Goal: Find specific page/section: Find specific page/section

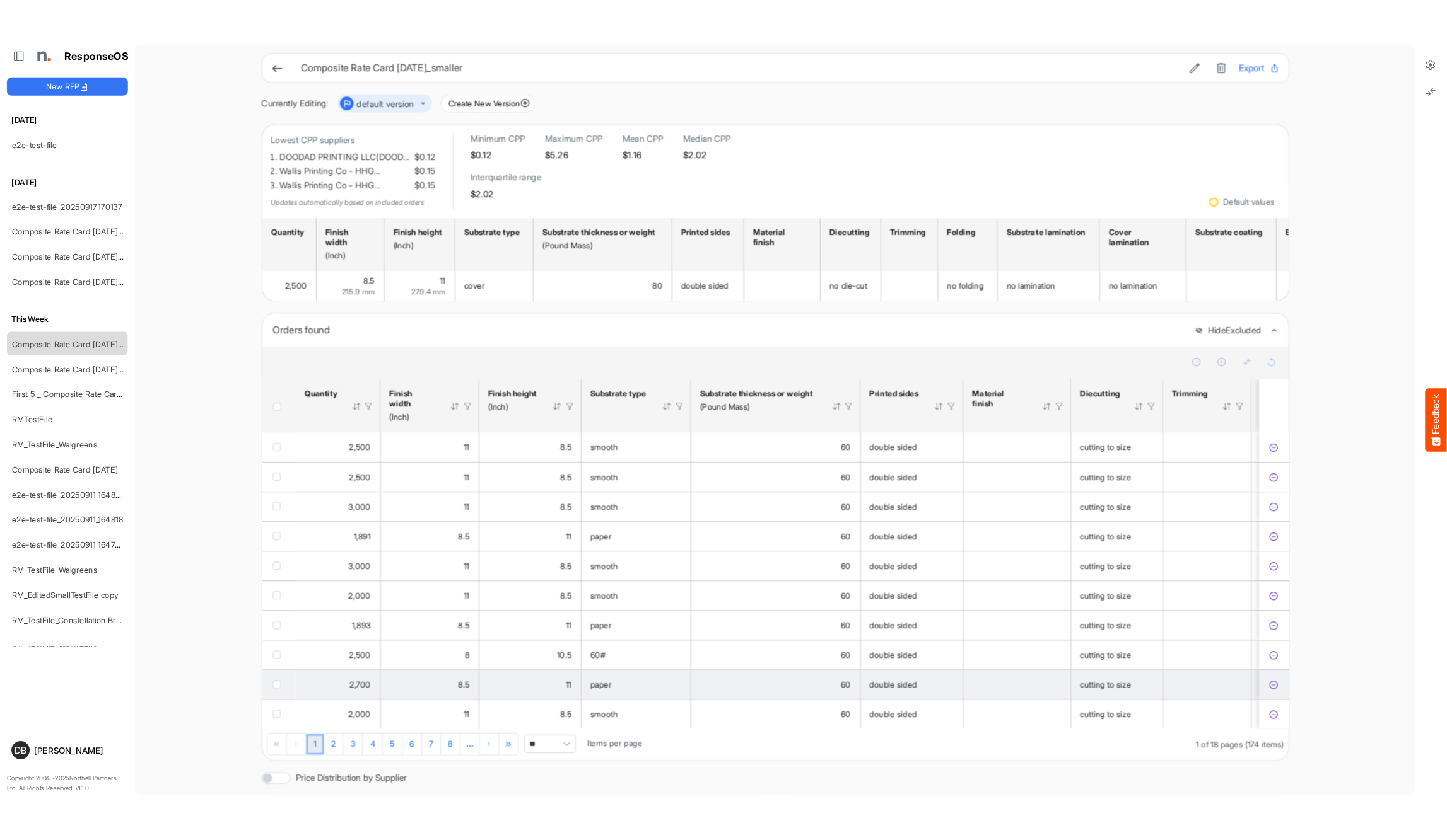
scroll to position [72, 0]
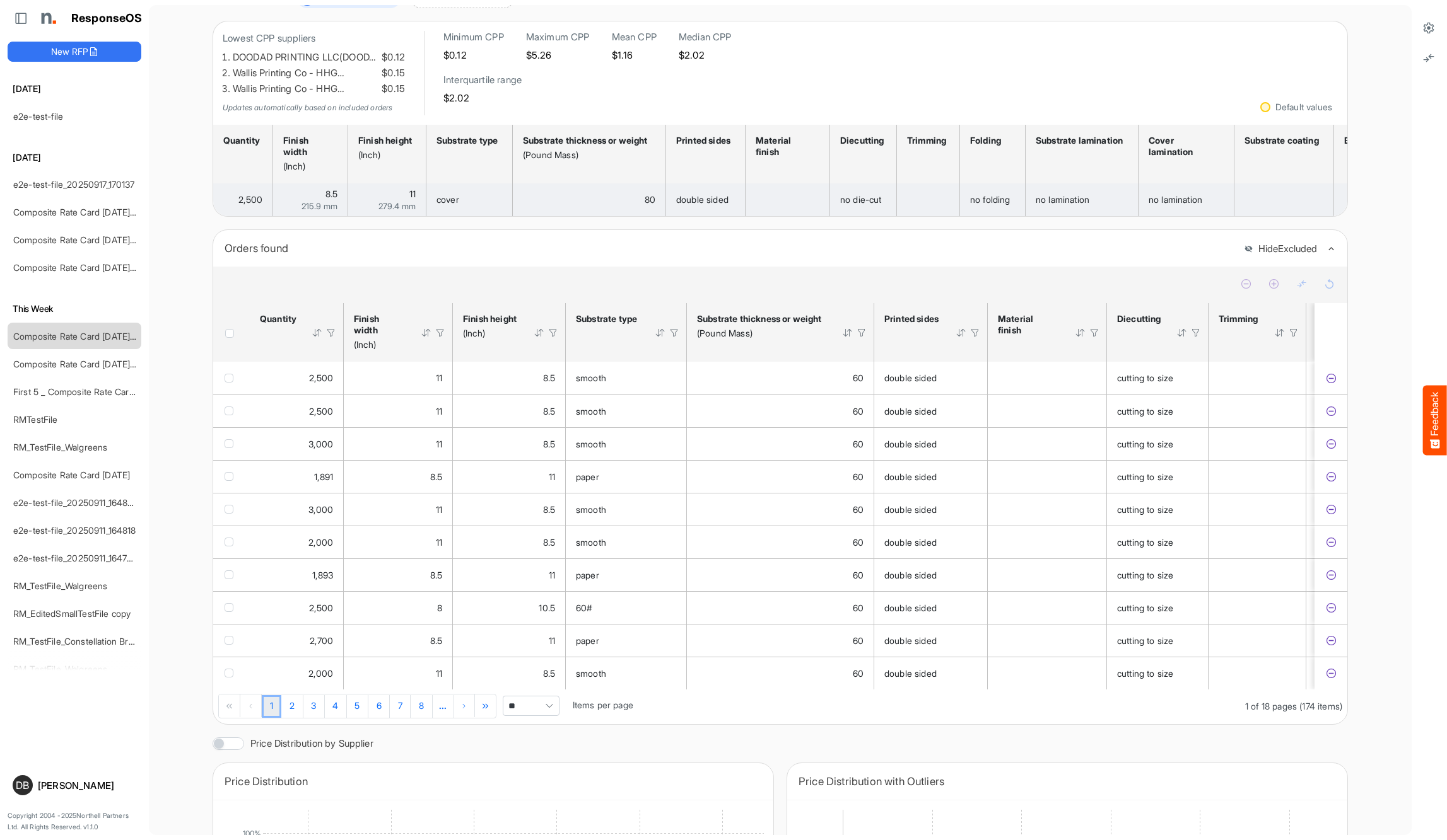
click at [321, 210] on span "215.9 mm" at bounding box center [319, 206] width 36 height 10
drag, startPoint x: 321, startPoint y: 210, endPoint x: 301, endPoint y: 210, distance: 20.0
click at [321, 210] on span "215.9 mm" at bounding box center [319, 206] width 36 height 10
click at [296, 207] on div "215.9 mm" at bounding box center [310, 207] width 55 height 9
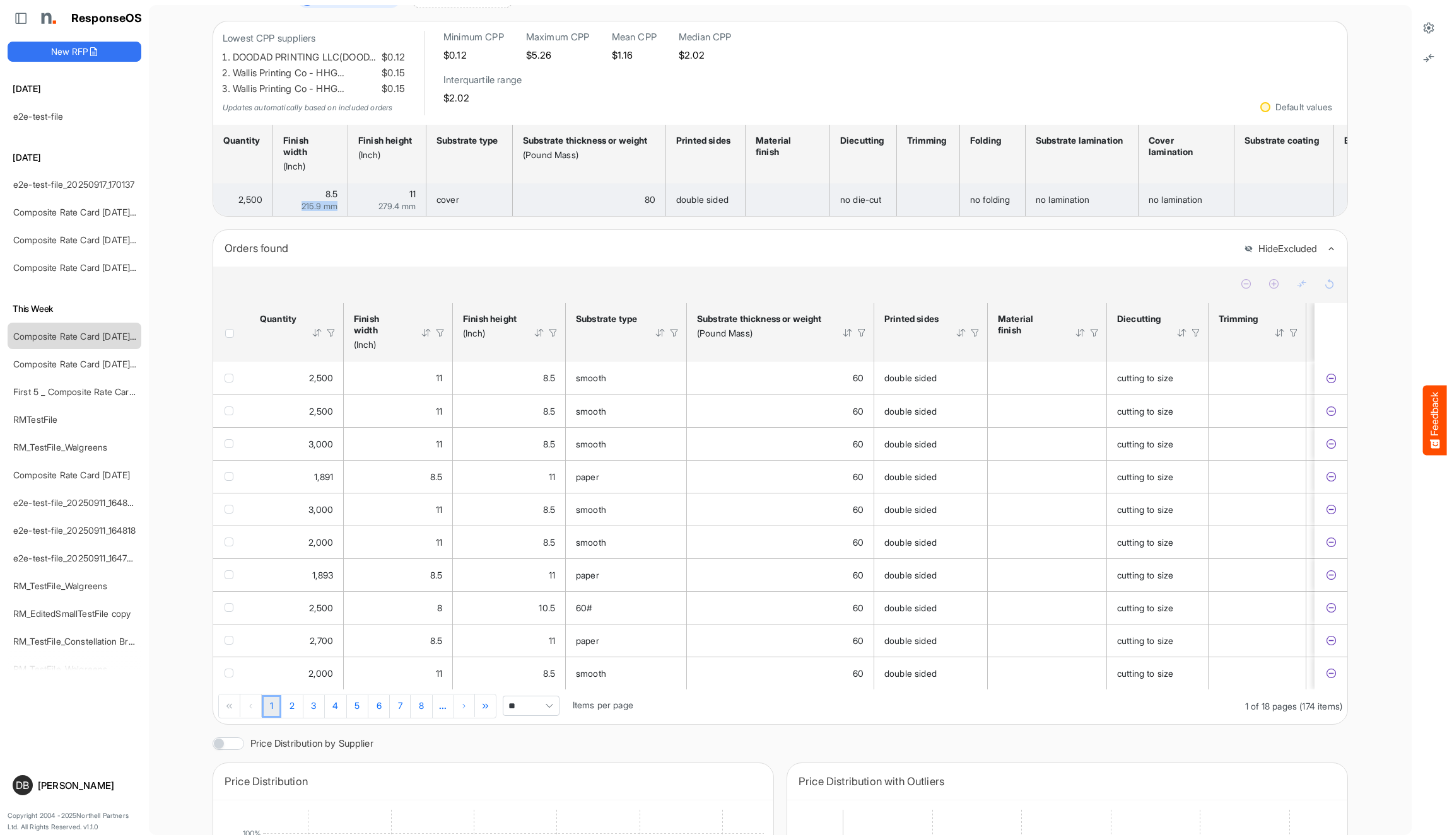
drag, startPoint x: 298, startPoint y: 207, endPoint x: 343, endPoint y: 208, distance: 45.0
click at [343, 208] on td "8.5 215.9 mm" at bounding box center [310, 199] width 75 height 32
drag, startPoint x: 318, startPoint y: 196, endPoint x: 351, endPoint y: 196, distance: 33.0
click at [351, 196] on tr "2,500 8.5 215.9 mm 11 279.4 mm cover 80 double sided no die-cut no folding no l…" at bounding box center [1091, 199] width 1757 height 32
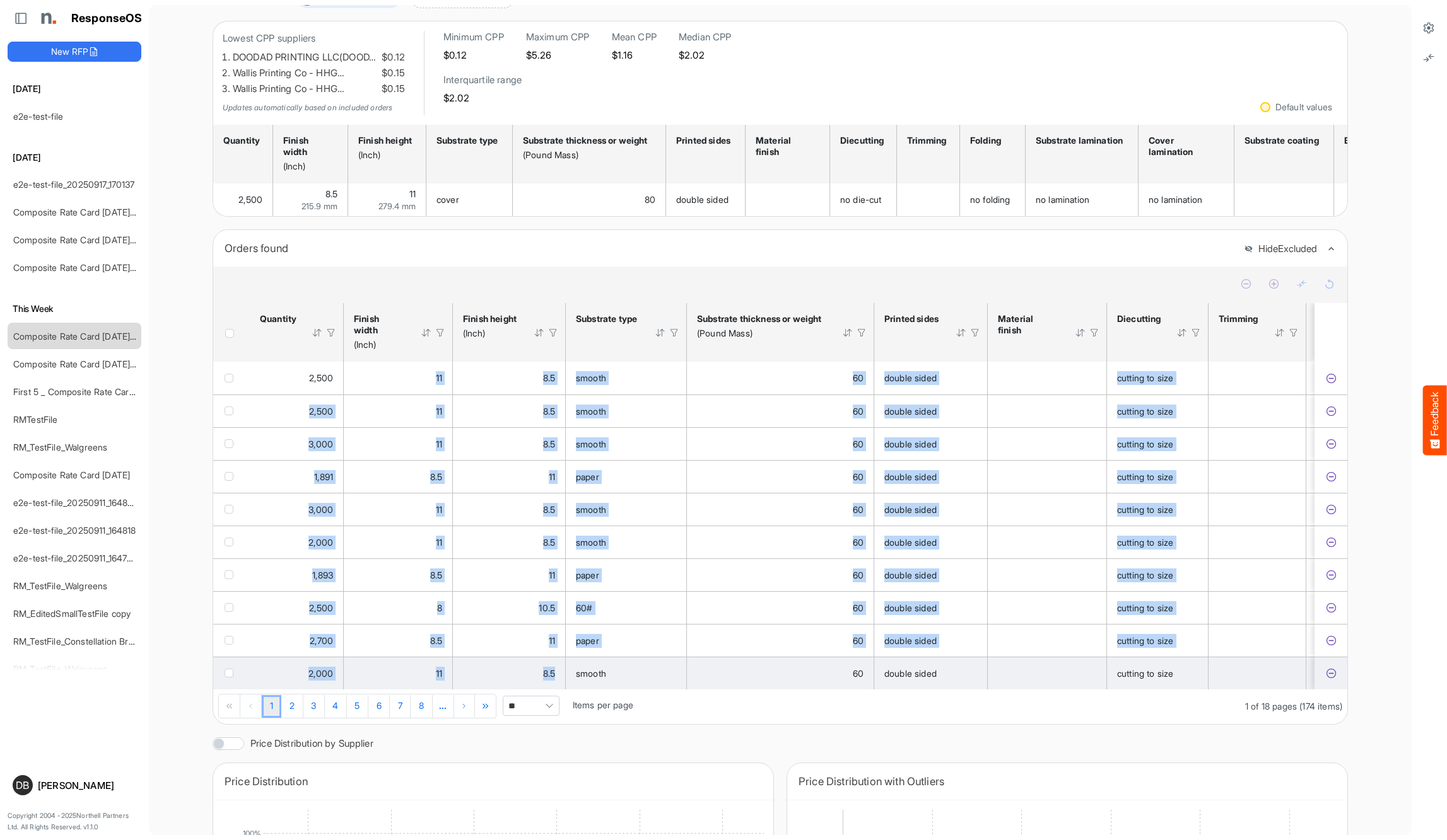
drag, startPoint x: 427, startPoint y: 385, endPoint x: 561, endPoint y: 688, distance: 331.3
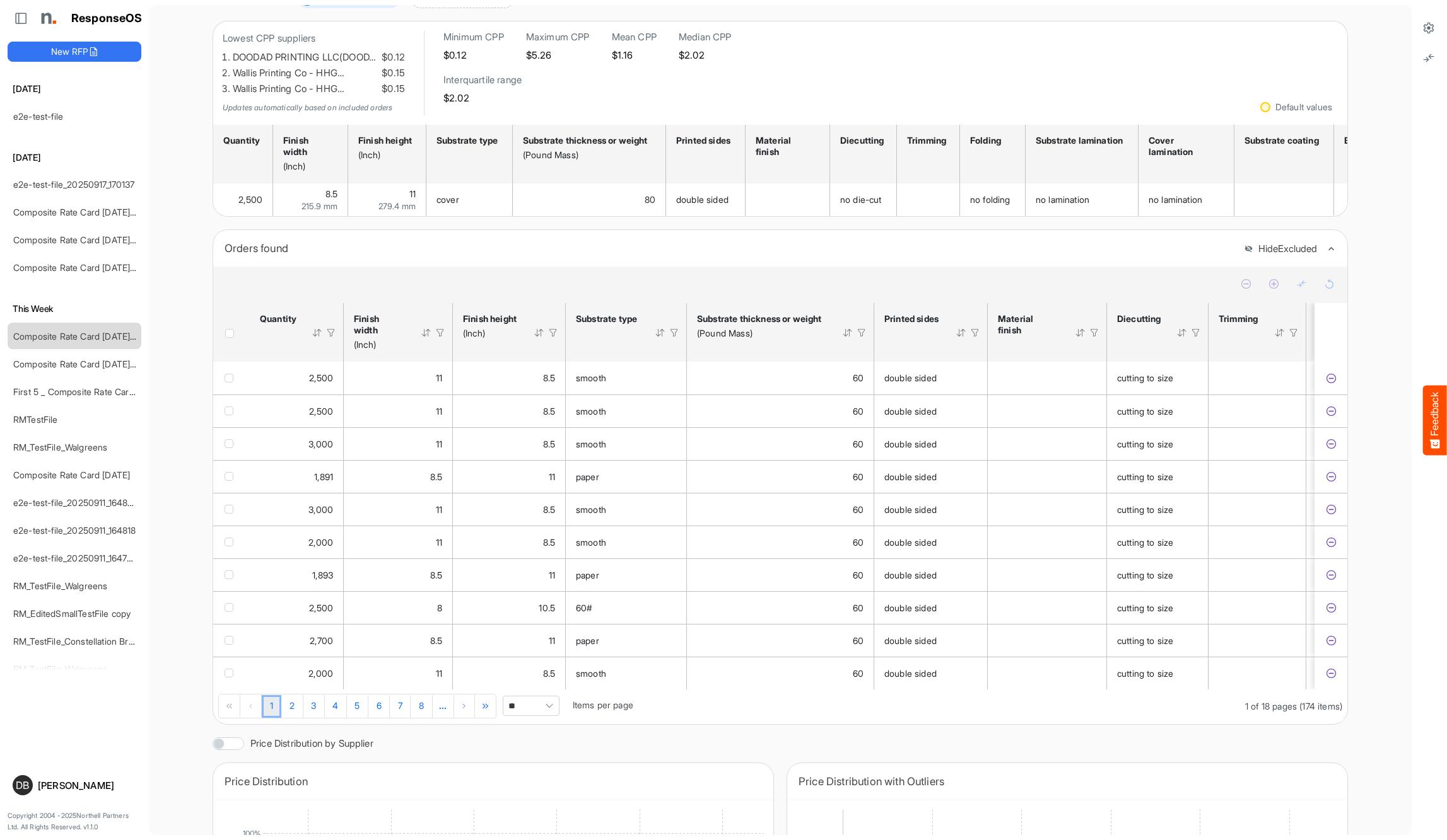
click at [518, 292] on div at bounding box center [780, 283] width 1115 height 18
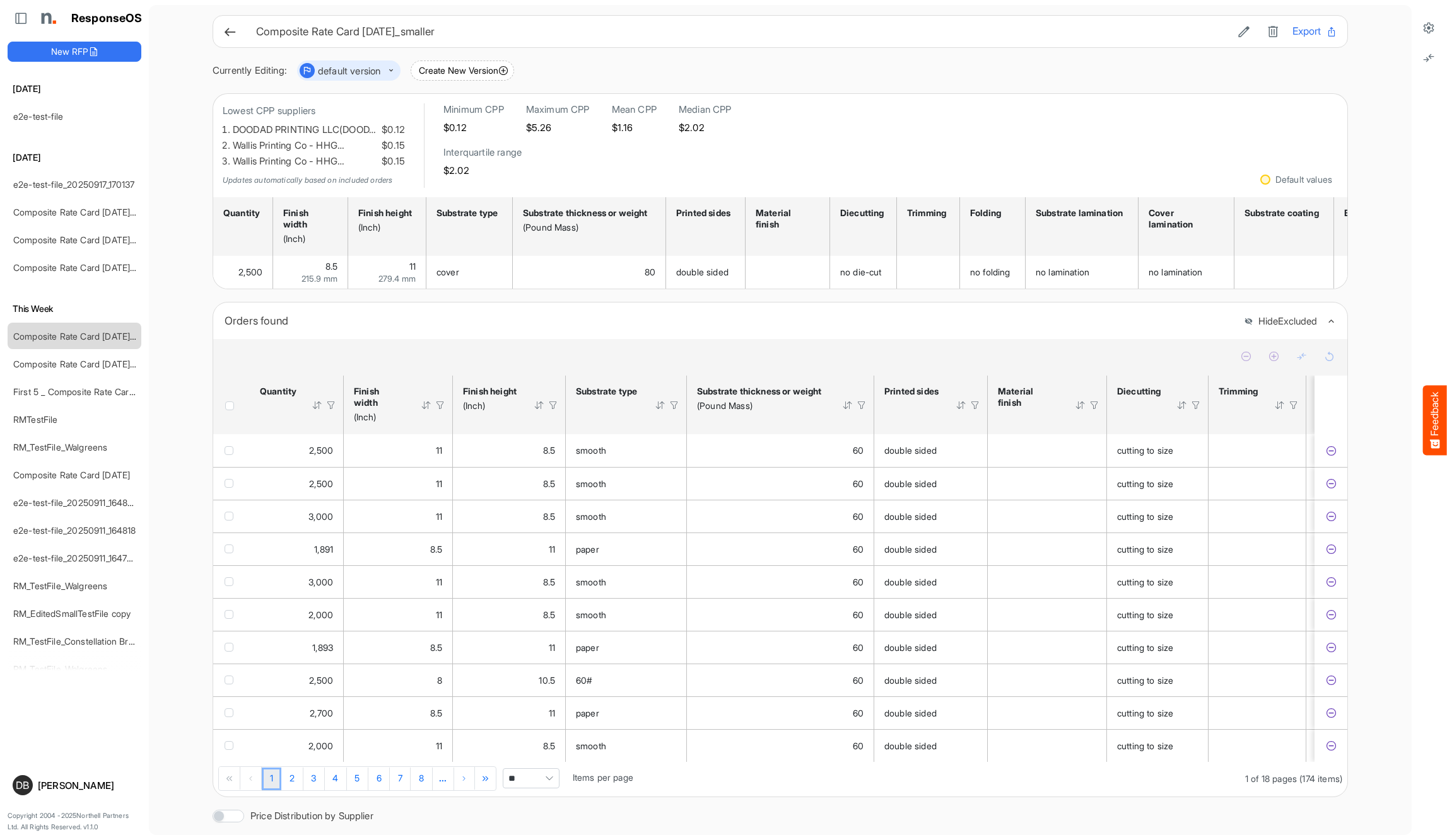
scroll to position [0, 0]
click at [226, 31] on icon at bounding box center [230, 31] width 13 height 13
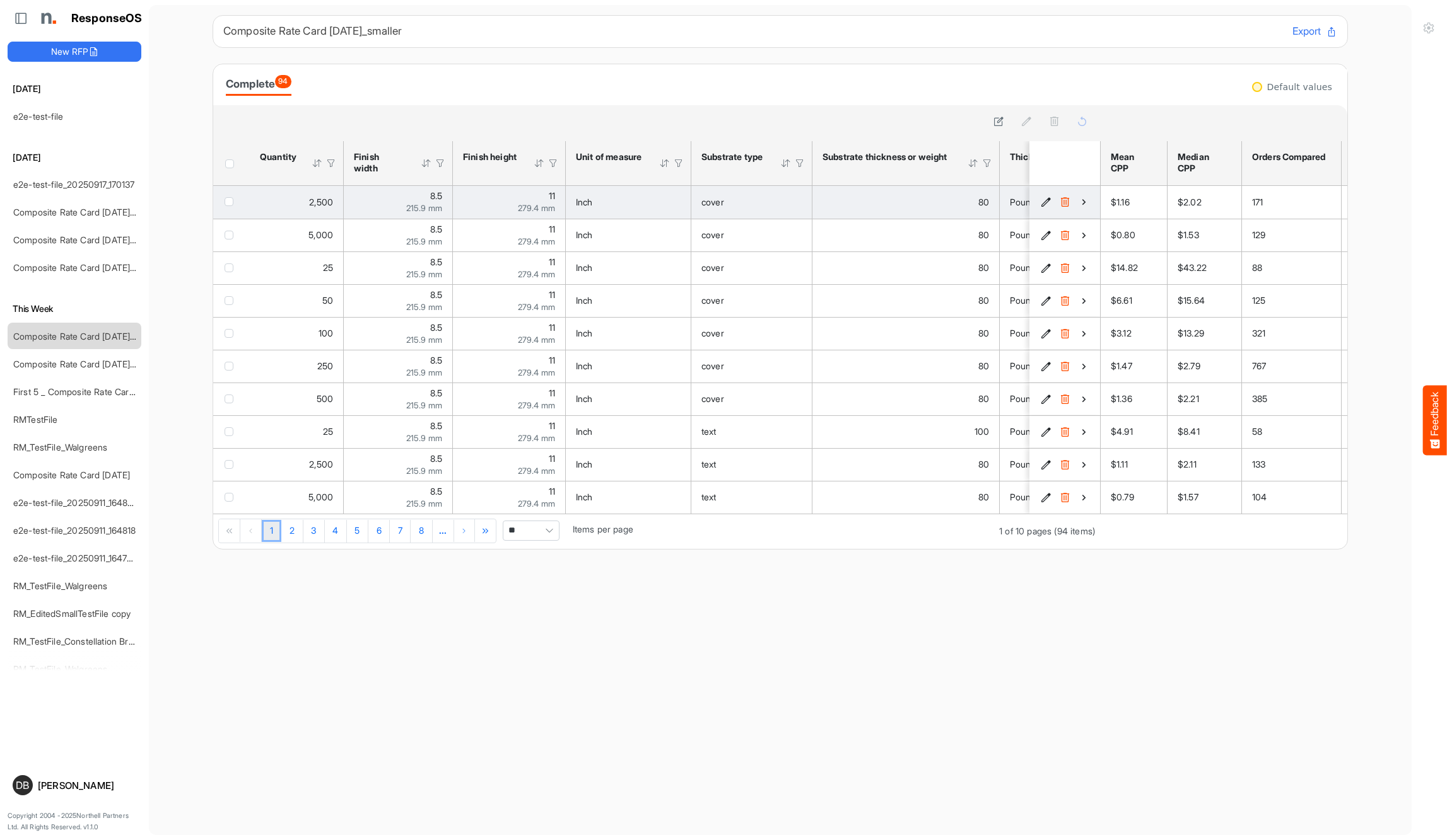
click at [953, 201] on icon "7d9be736-9d08-402c-9f15-c6bfafc3df11 is template cell Column Header" at bounding box center [1084, 202] width 11 height 11
